Goal: Find specific page/section: Find specific page/section

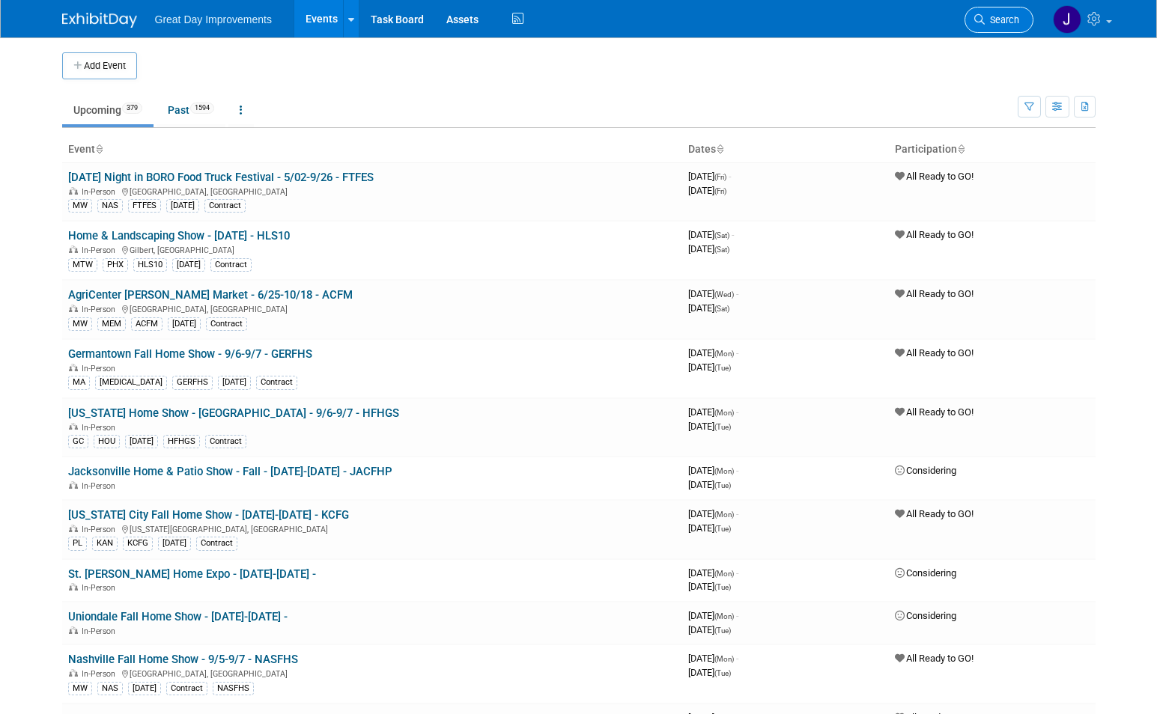
click at [1007, 16] on span "Search" at bounding box center [1002, 19] width 34 height 11
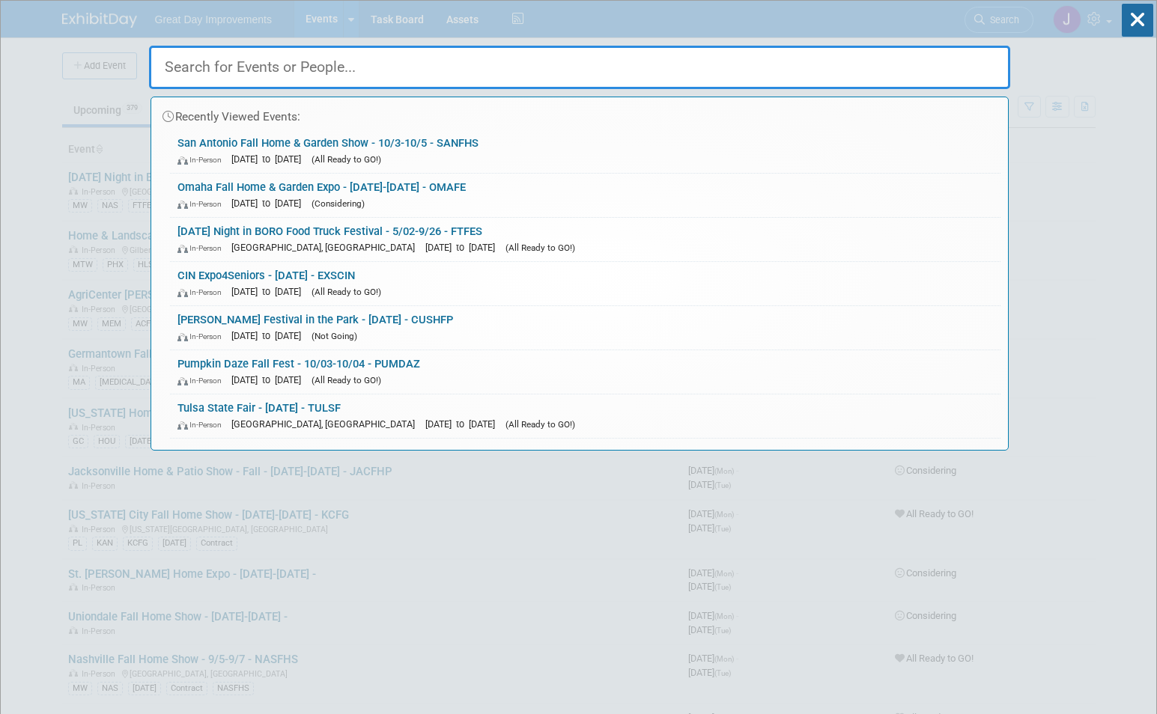
paste input "FTFES"
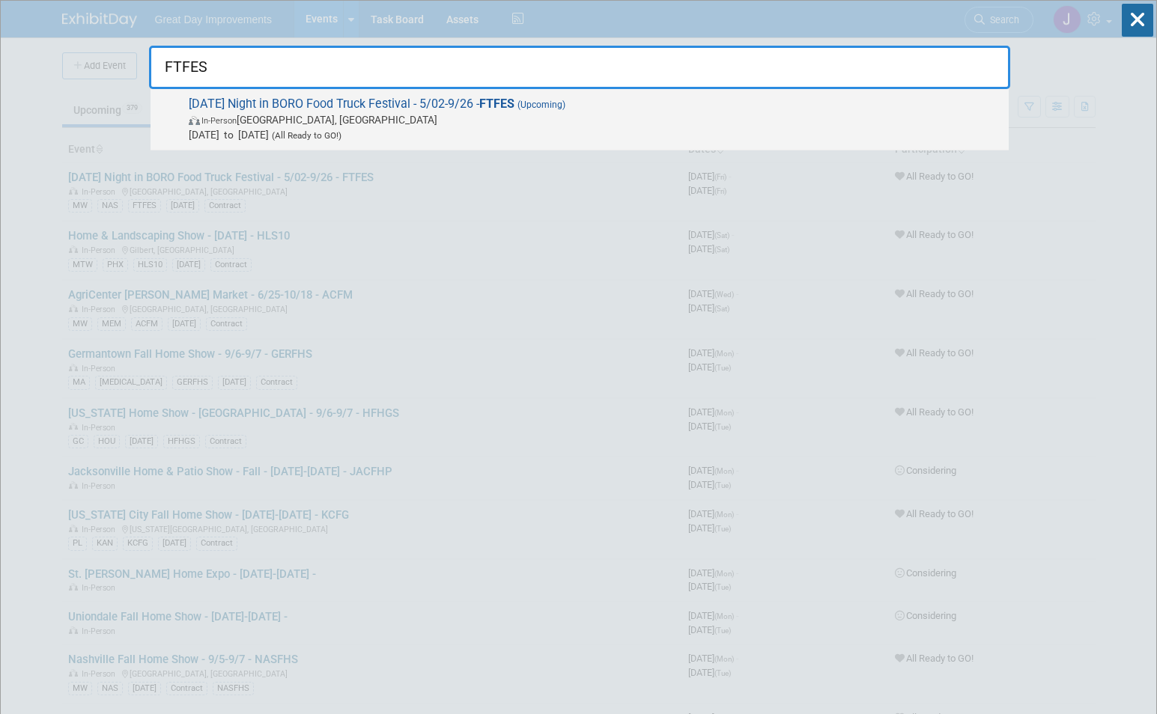
type input "FTFES"
click at [300, 118] on span "In-Person Murfreesboro, [GEOGRAPHIC_DATA]" at bounding box center [595, 119] width 812 height 15
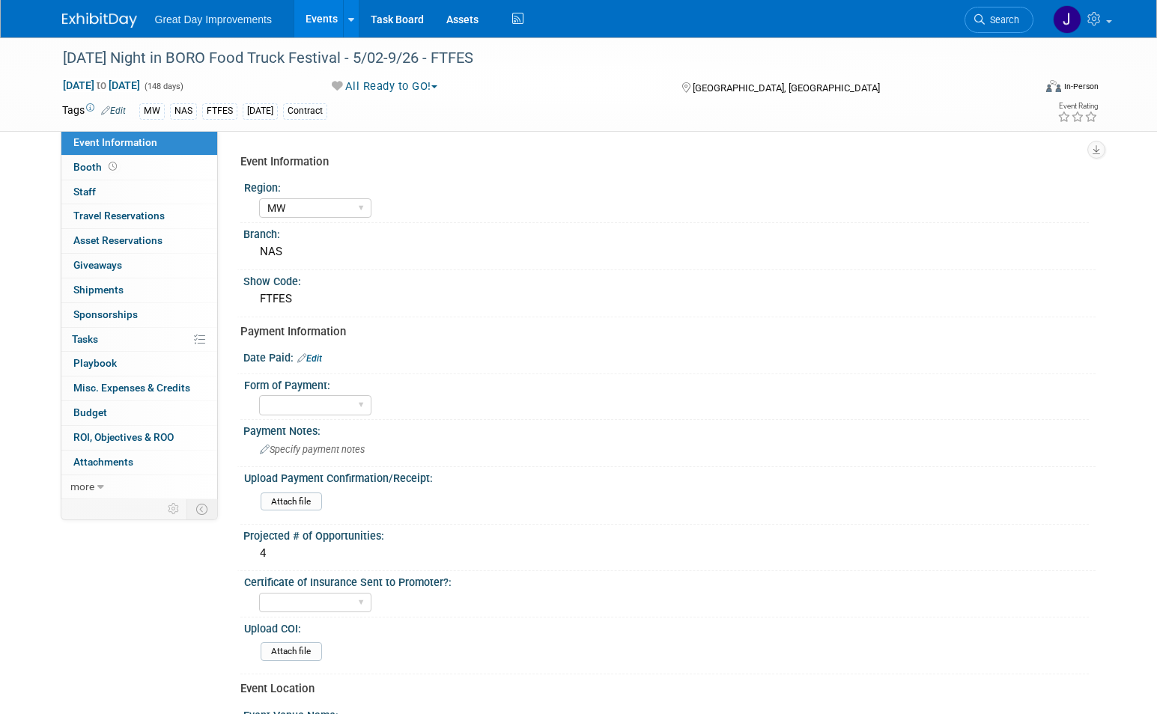
select select "MW"
click at [69, 54] on div "[DATE] Night in BORO Food Truck Festival - 5/02-9/26 - FTFES" at bounding box center [534, 58] width 953 height 27
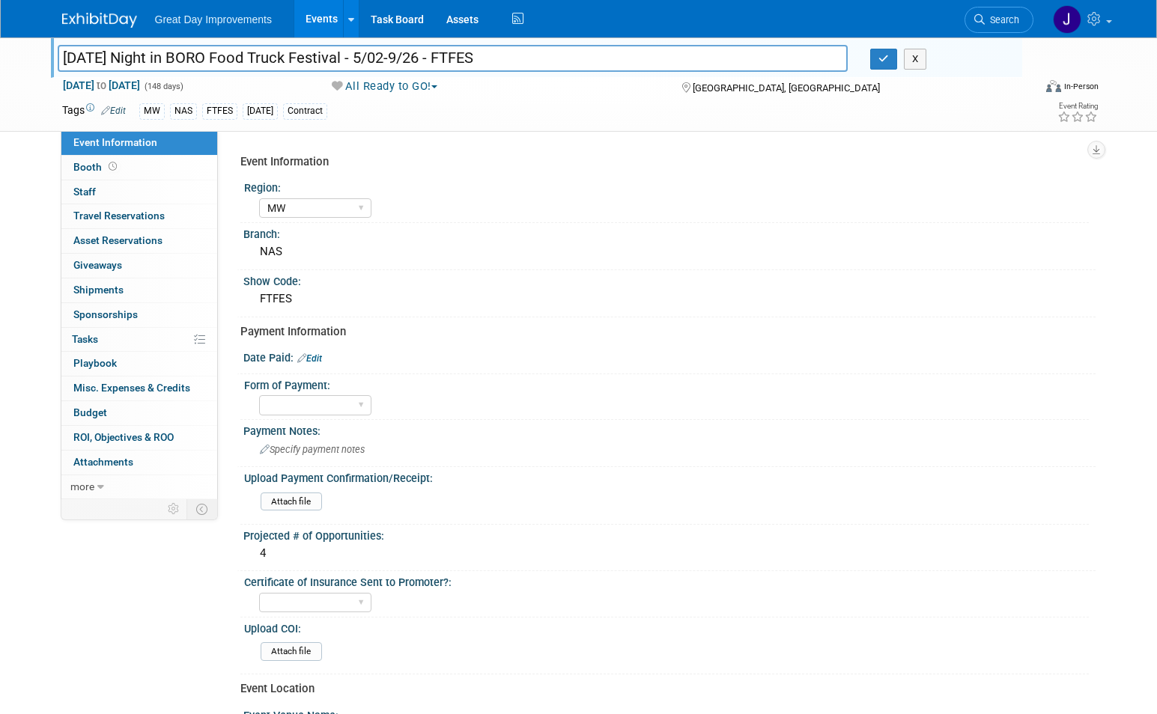
click at [406, 64] on input "[DATE] Night in BORO Food Truck Festival - 5/02-9/26 - FTFES" at bounding box center [453, 58] width 791 height 26
click at [1000, 10] on link "Search" at bounding box center [998, 20] width 69 height 26
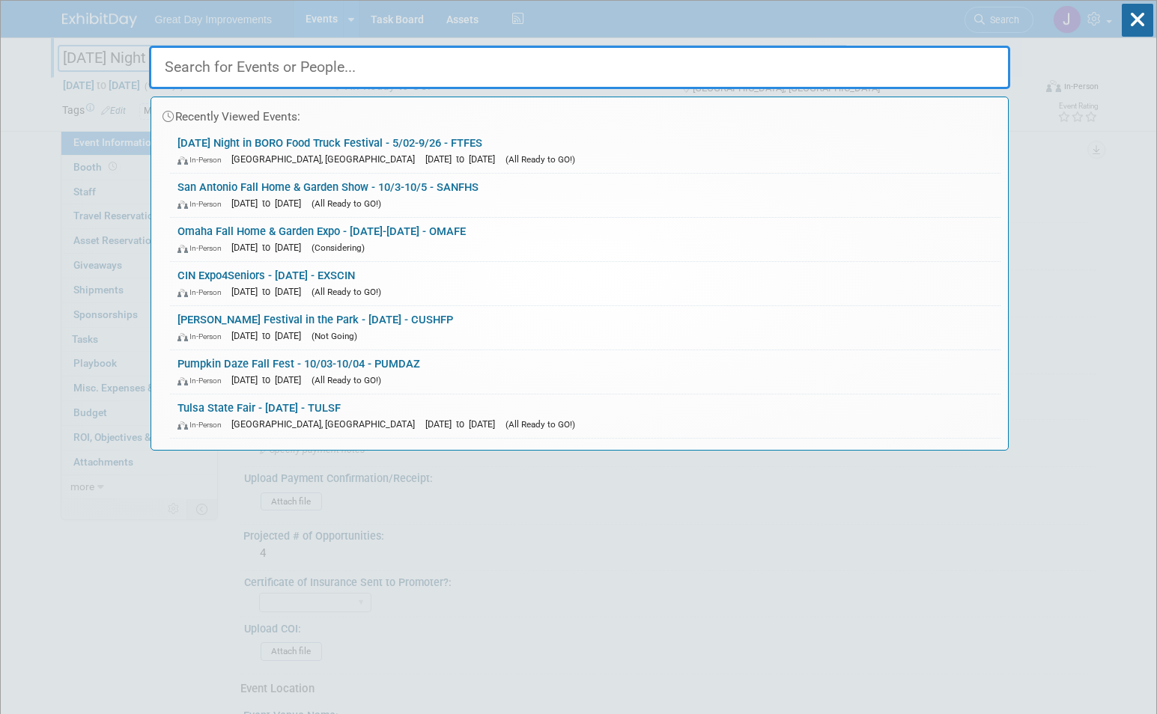
paste input "GALIF"
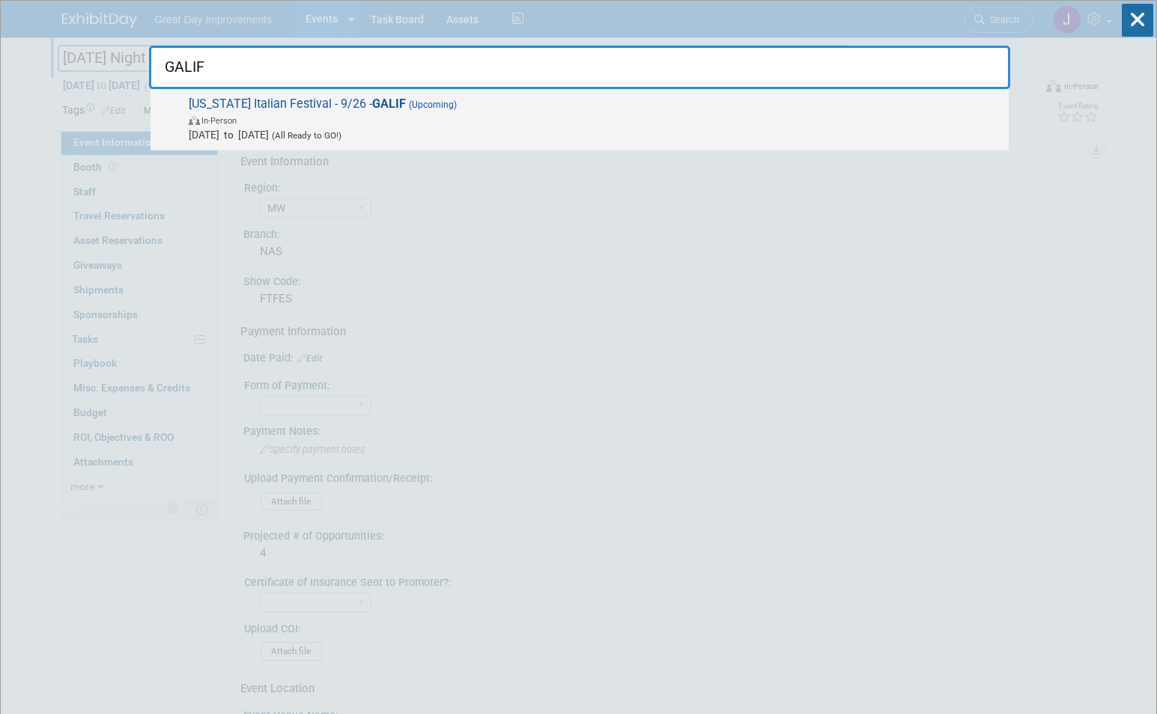
type input "GALIF"
click at [288, 109] on span "Maryland Italian Festival - 9/26 - GALIF (Upcoming) In-Person Sep 26, 2025 to S…" at bounding box center [592, 120] width 817 height 46
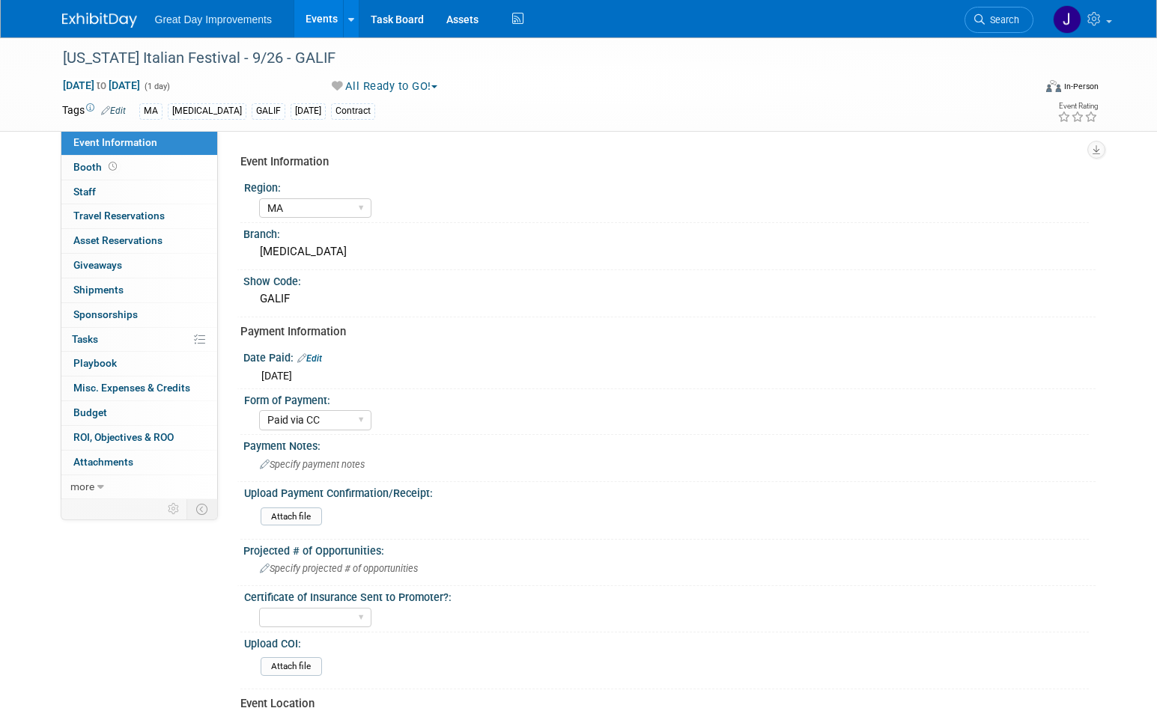
select select "MA"
select select "Paid via CC"
click at [76, 56] on div "[US_STATE] Italian Festival - 9/26 - GALIF" at bounding box center [534, 58] width 953 height 27
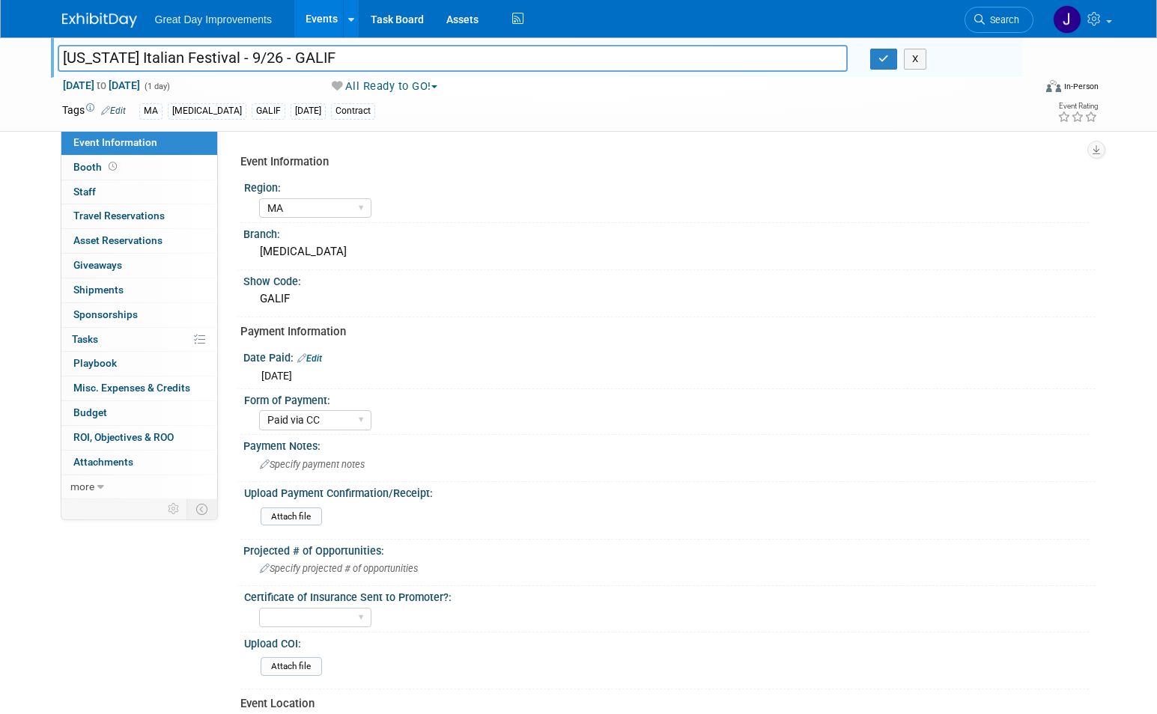
click at [261, 58] on input "[US_STATE] Italian Festival - 9/26 - GALIF" at bounding box center [453, 58] width 791 height 26
click at [993, 18] on span "Search" at bounding box center [1002, 19] width 34 height 11
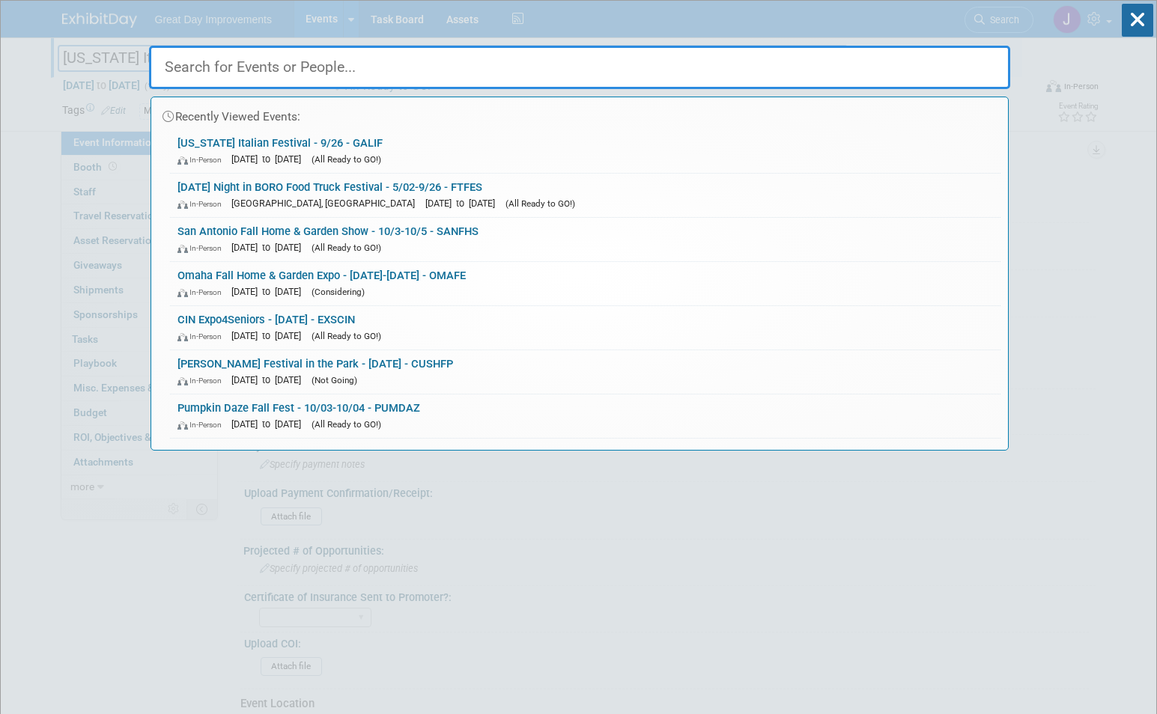
paste input "SANFHS"
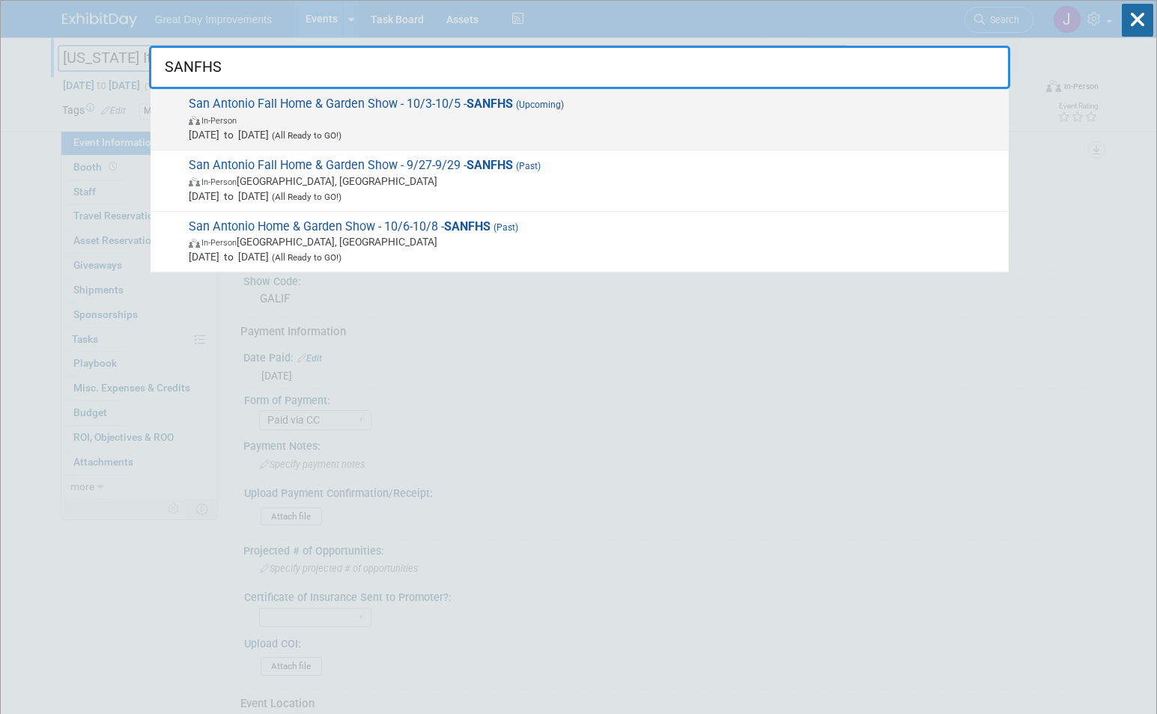
type input "SANFHS"
click at [291, 108] on span "San Antonio Fall Home & Garden Show - 10/3-10/5 - SANFHS (Upcoming) In-Person O…" at bounding box center [592, 120] width 817 height 46
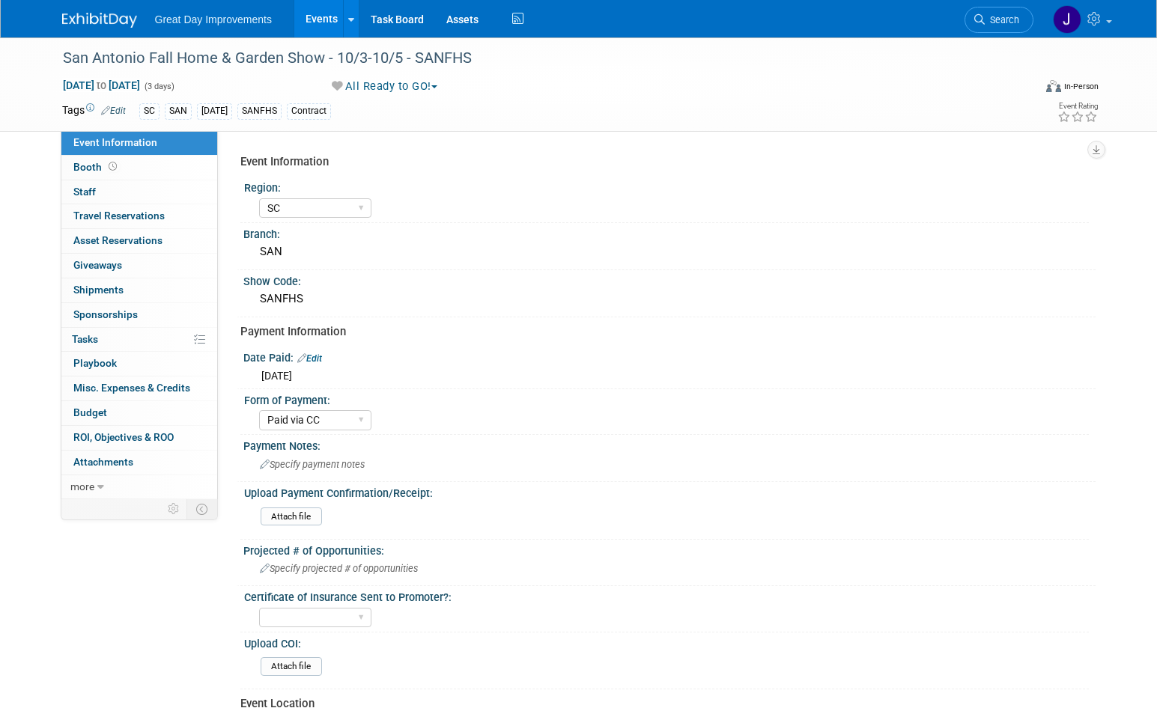
select select "SC"
select select "Paid via CC"
click at [83, 58] on div "San Antonio Fall Home & Garden Show - 10/3-10/5 - SANFHS" at bounding box center [534, 58] width 953 height 27
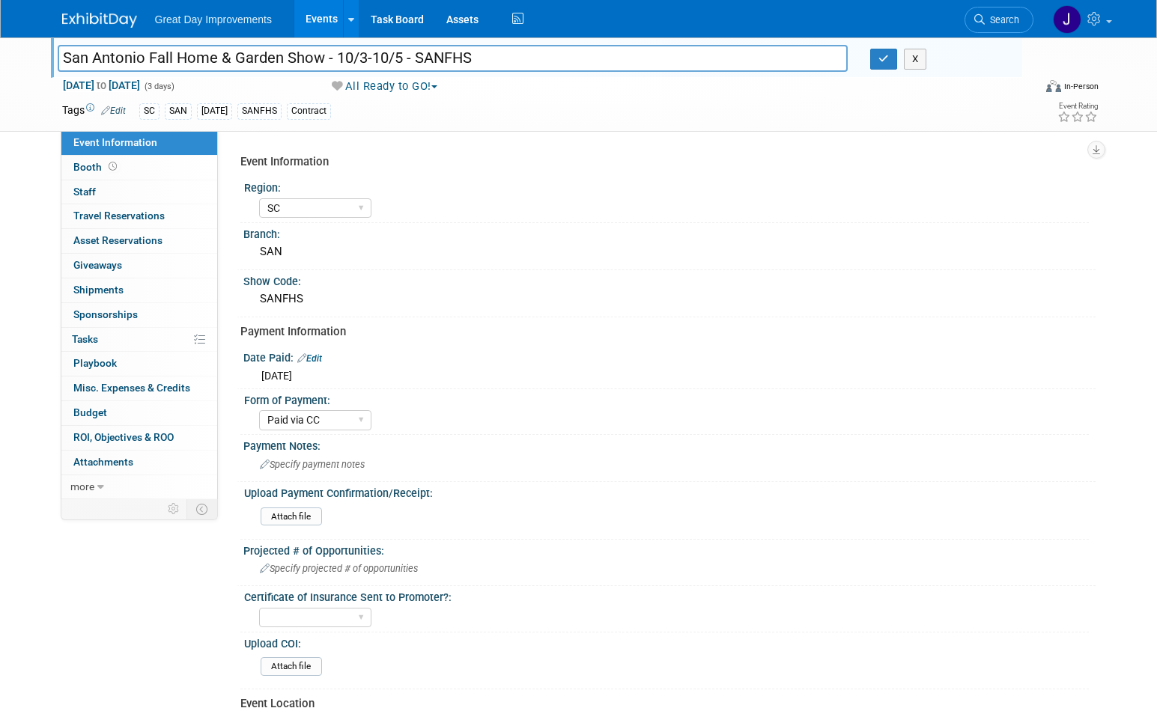
click at [397, 64] on input "San Antonio Fall Home & Garden Show - 10/3-10/5 - SANFHS" at bounding box center [453, 58] width 791 height 26
click at [1012, 21] on span "Search" at bounding box center [1002, 19] width 34 height 11
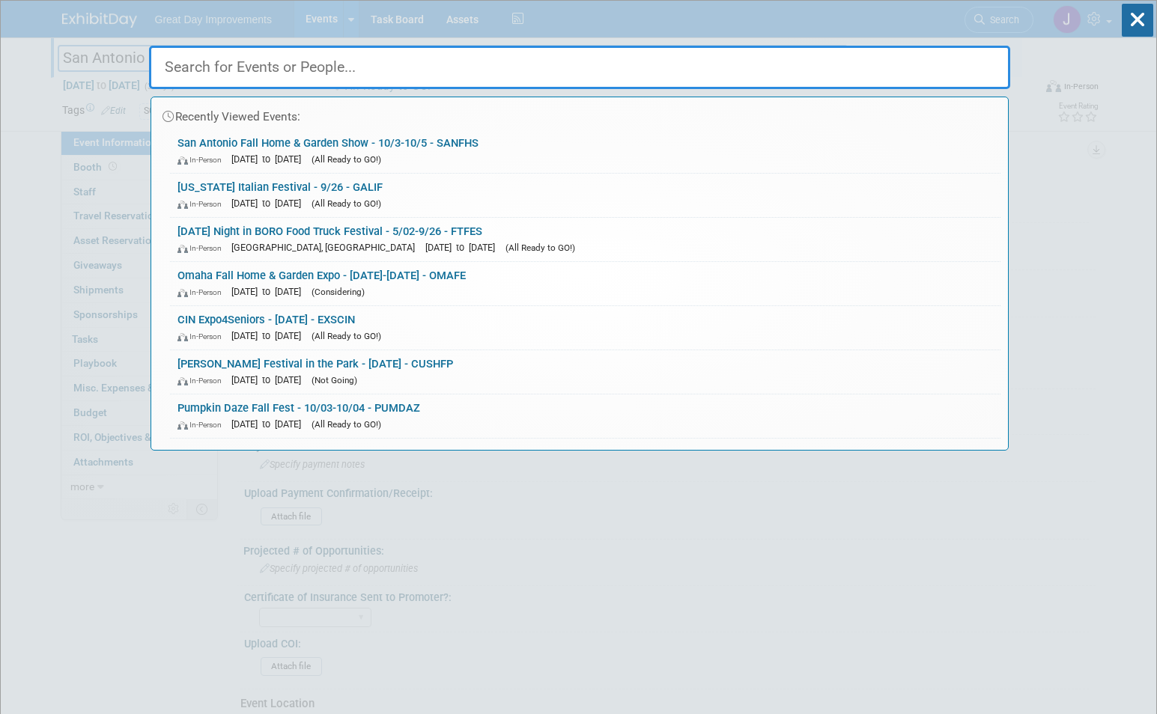
paste input "EXSCIN"
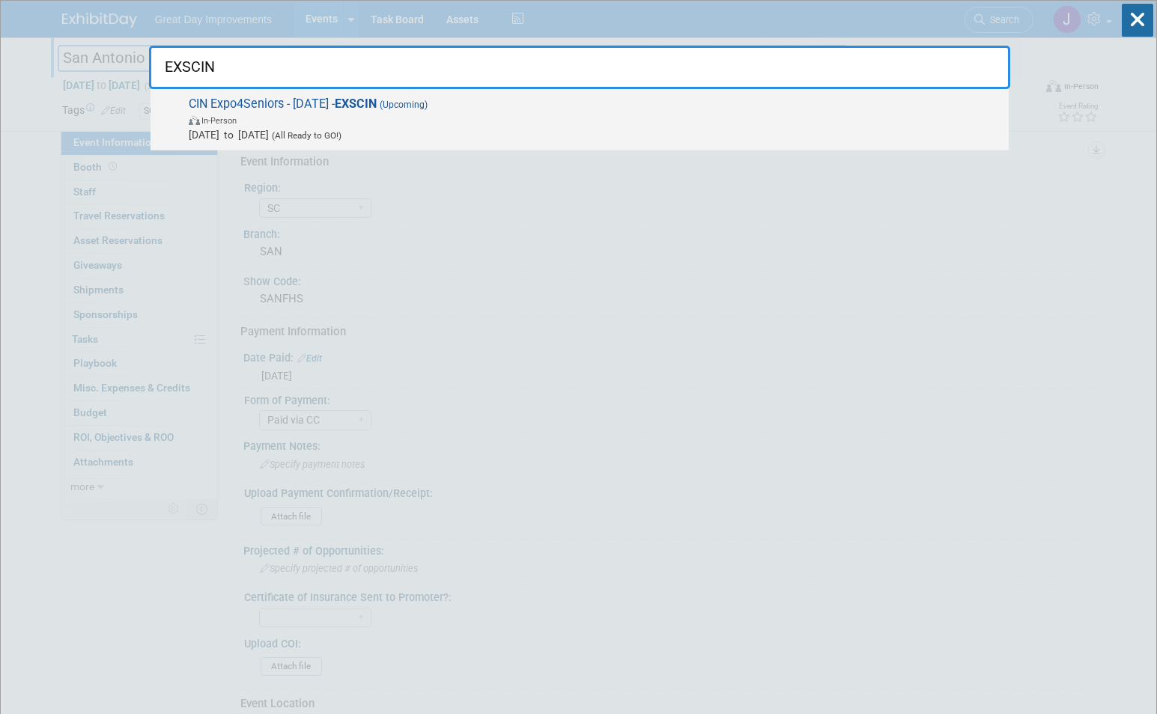
type input "EXSCIN"
click at [371, 104] on strong "EXSCIN" at bounding box center [356, 104] width 42 height 14
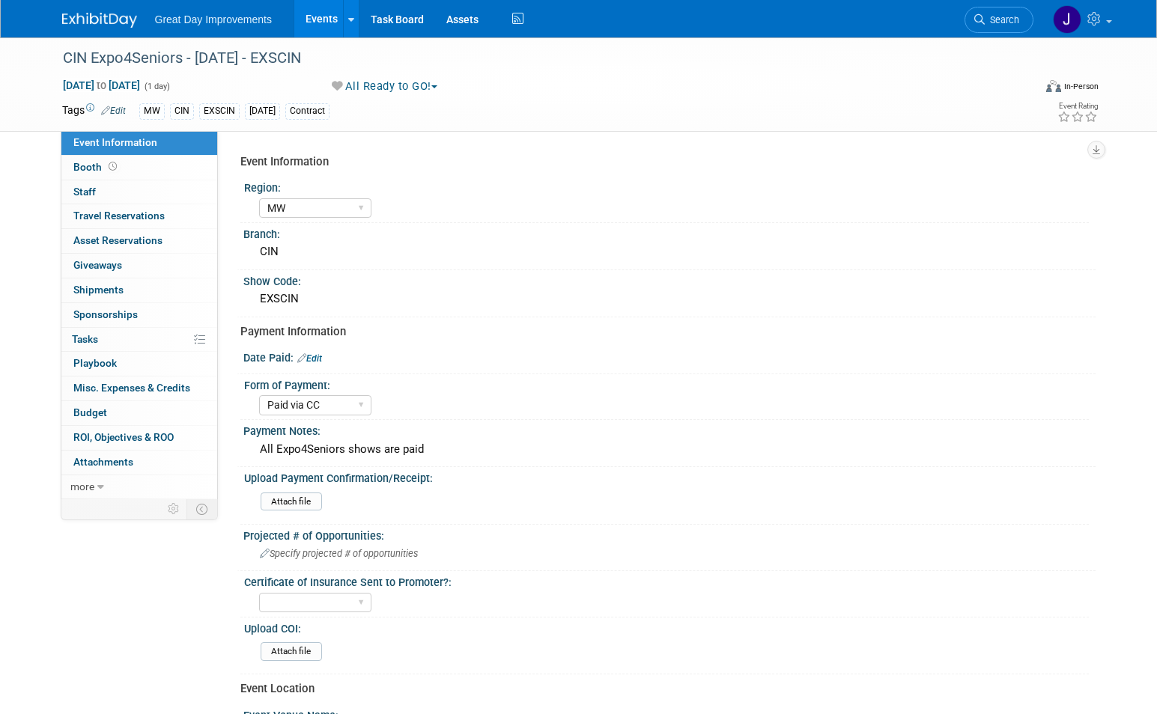
select select "MW"
select select "Paid via CC"
click at [74, 59] on div "CIN Expo4Seniors - [DATE] - EXSCIN" at bounding box center [534, 58] width 953 height 27
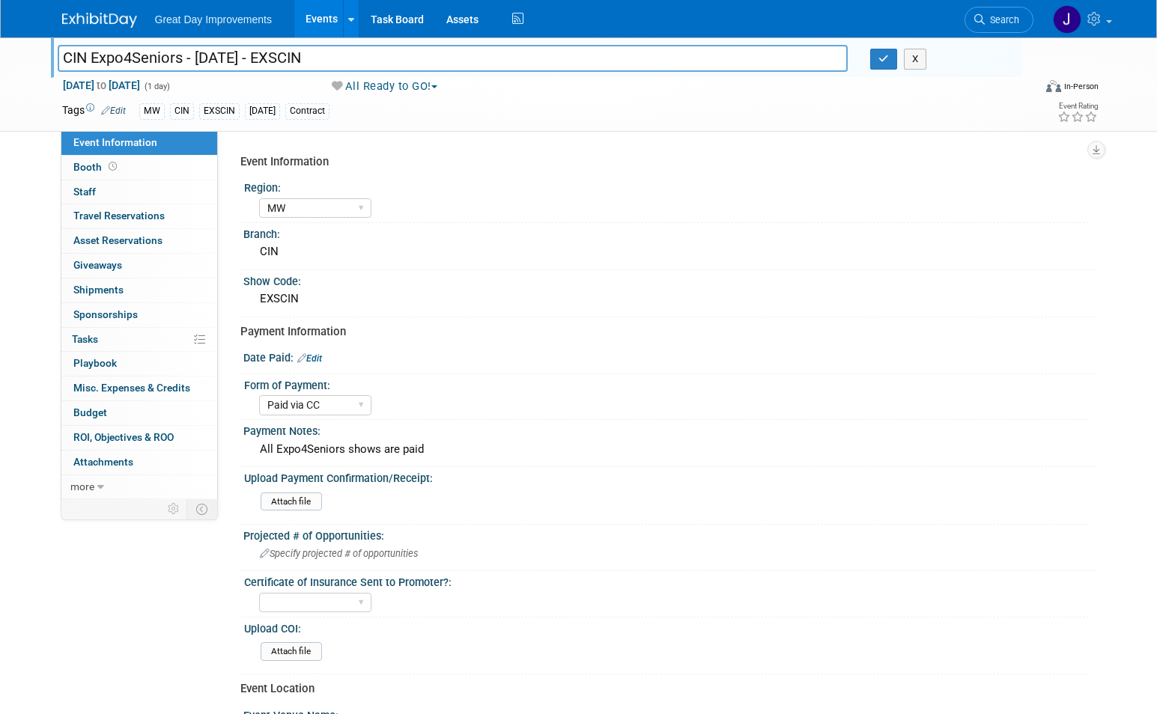
click at [257, 61] on input "CIN Expo4Seniors - [DATE] - EXSCIN" at bounding box center [453, 58] width 791 height 26
